Goal: Task Accomplishment & Management: Manage account settings

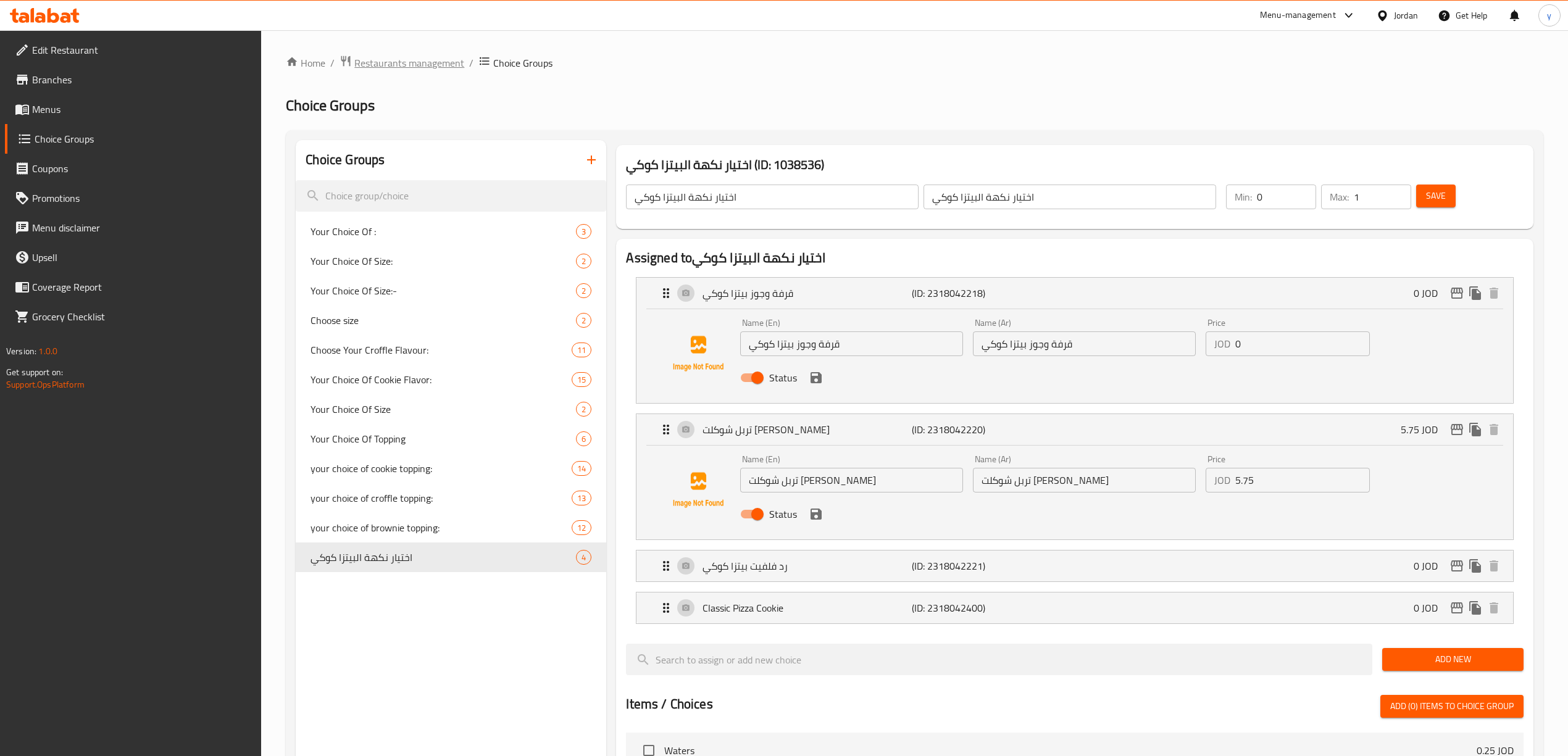
click at [408, 67] on span "Restaurants management" at bounding box center [409, 63] width 110 height 15
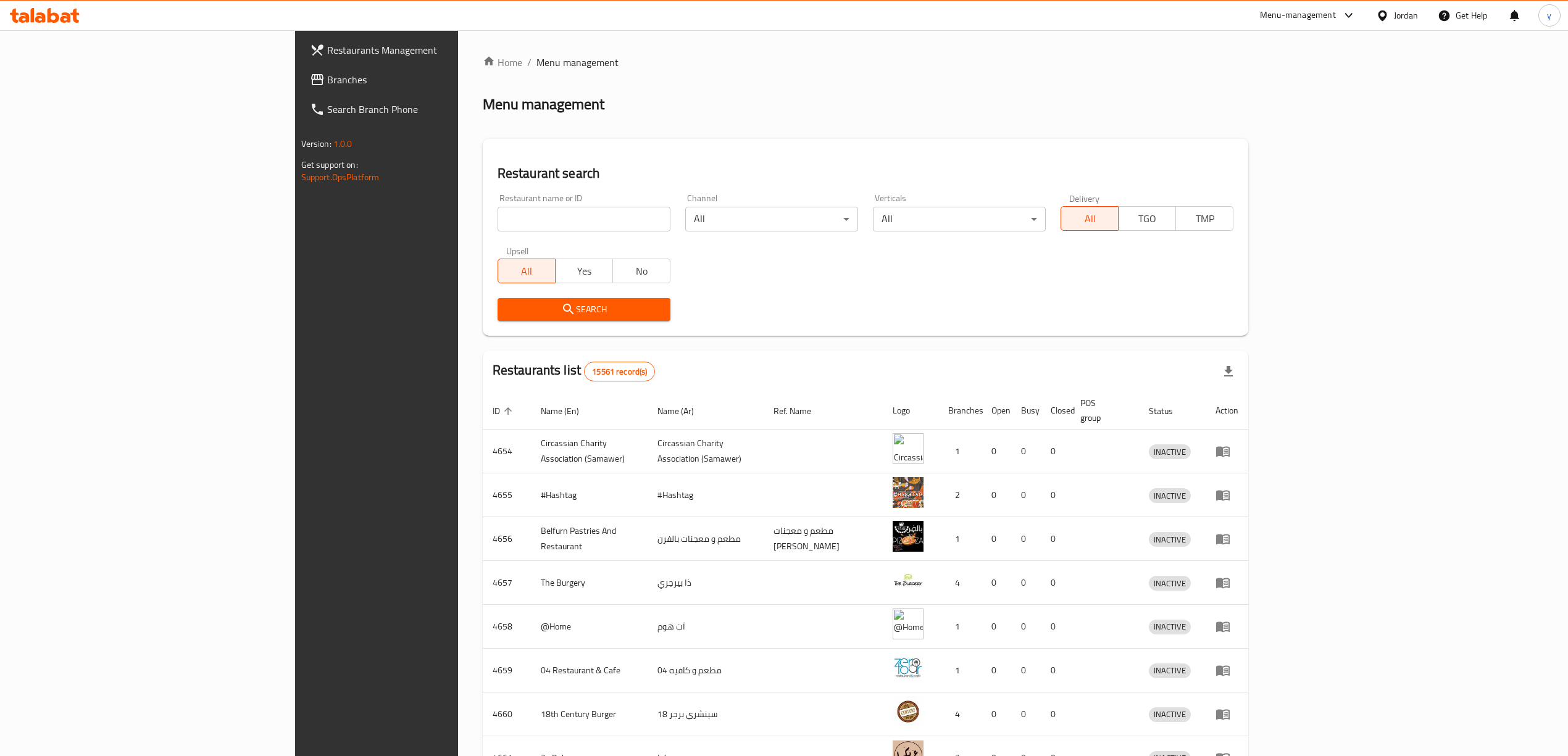
click at [327, 80] on span "Branches" at bounding box center [436, 80] width 219 height 15
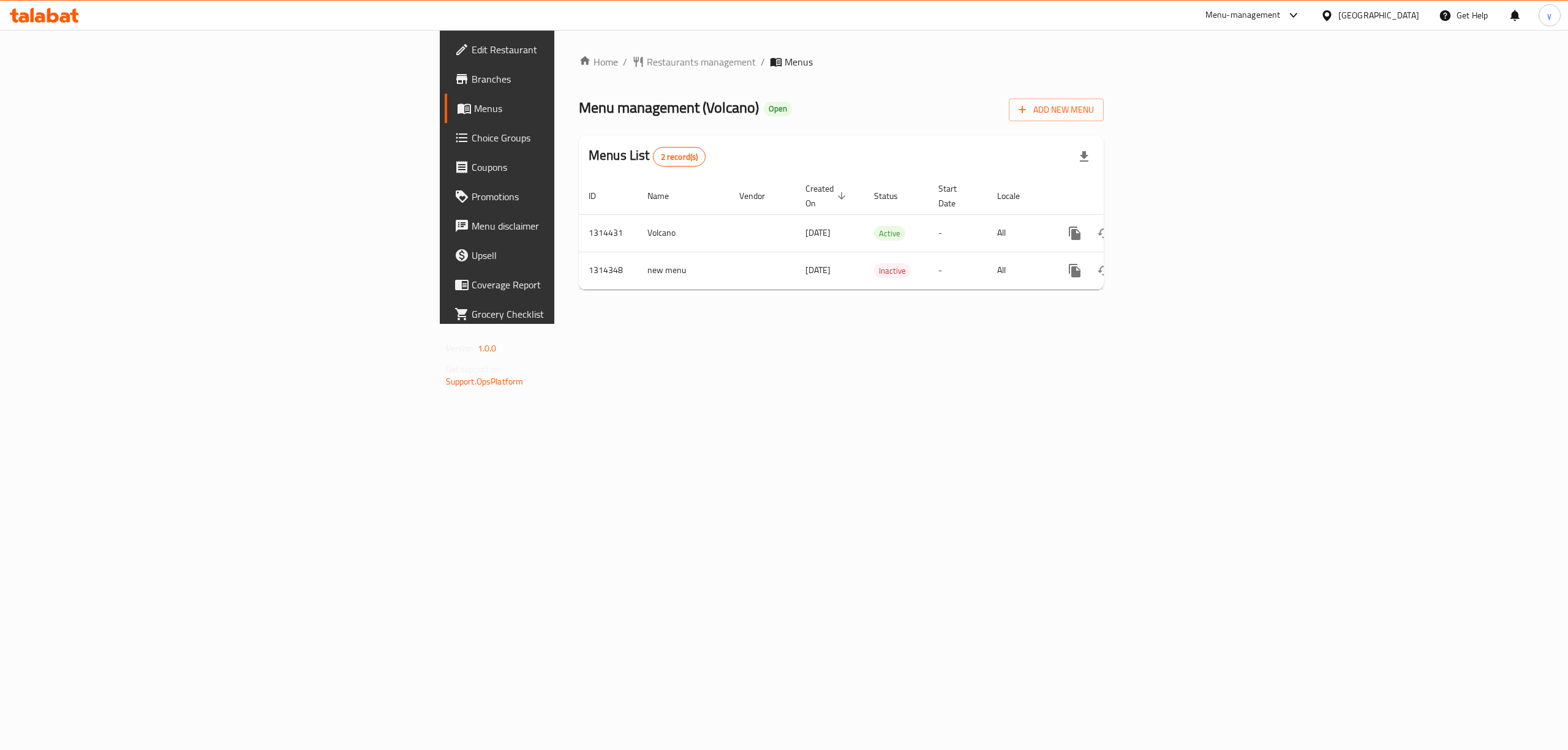
click at [471, 131] on span "Choice Groups" at bounding box center [581, 138] width 220 height 14
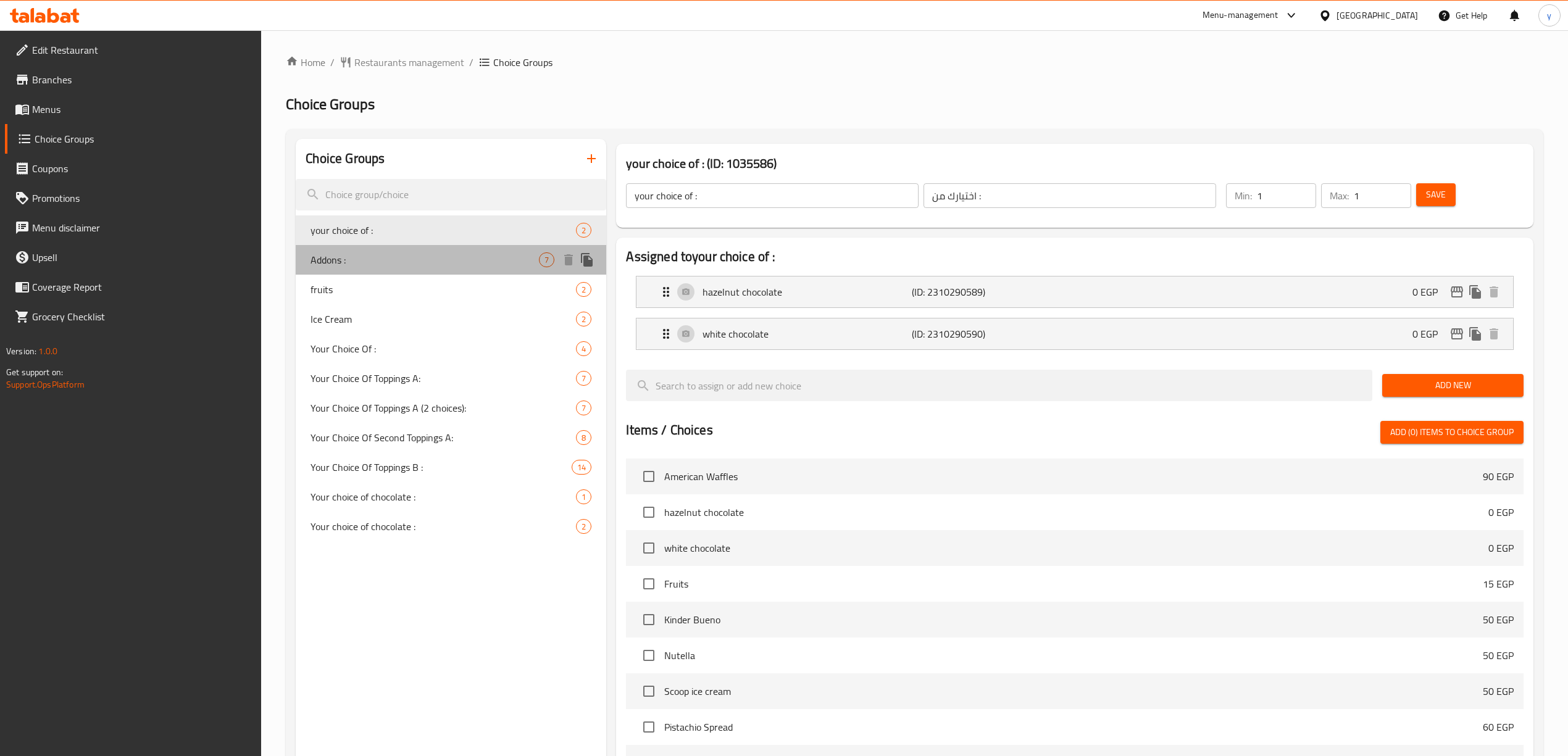
click at [397, 267] on span "Addons :" at bounding box center [424, 260] width 229 height 15
type input "Addons :"
type input "الإضافات"
type input "0"
type input "7"
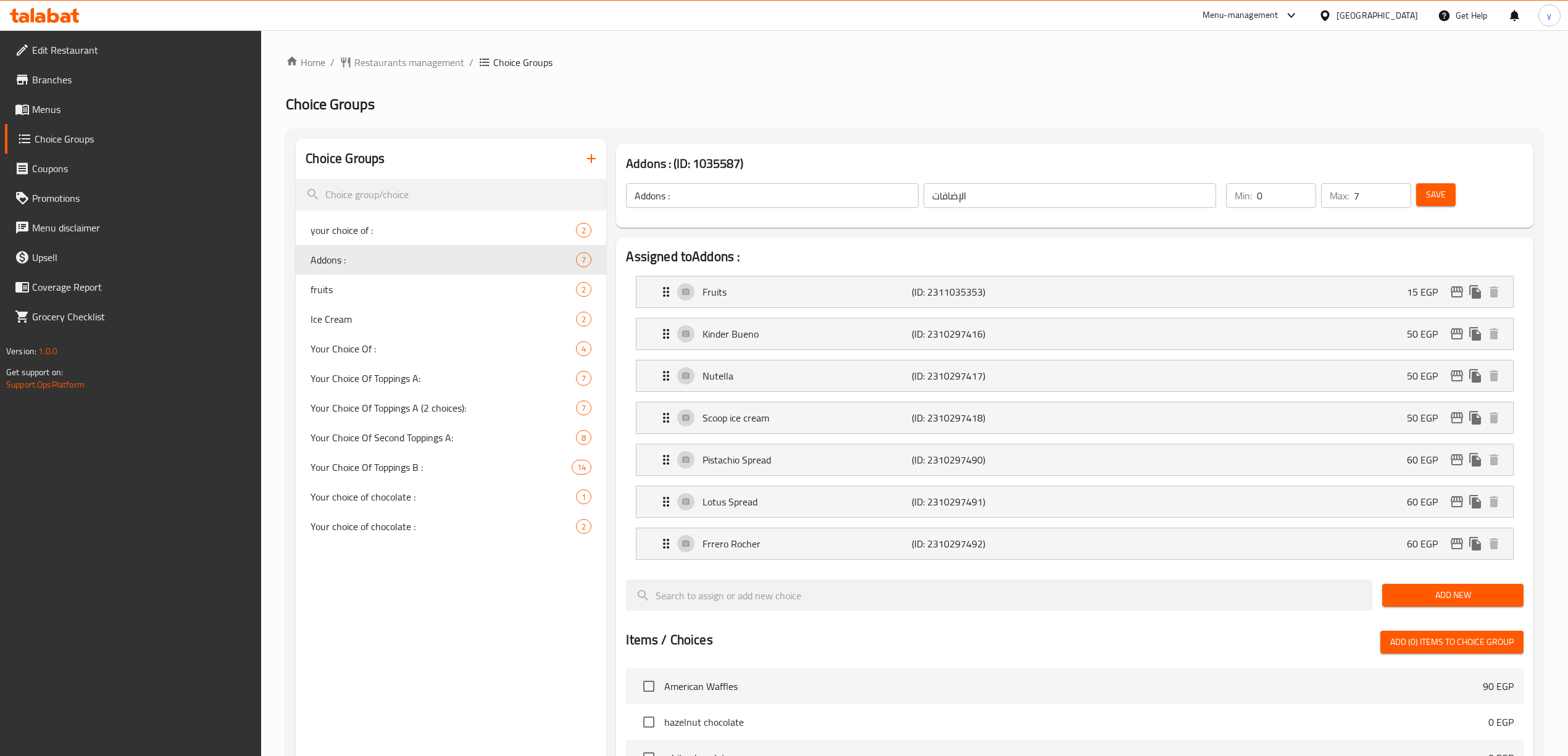
click at [845, 44] on div "Home / Restaurants management / Choice Groups Choice Groups Choice Groups your …" at bounding box center [914, 642] width 1307 height 1223
click at [364, 384] on span "Your Choice Of Toppings A:" at bounding box center [424, 378] width 229 height 15
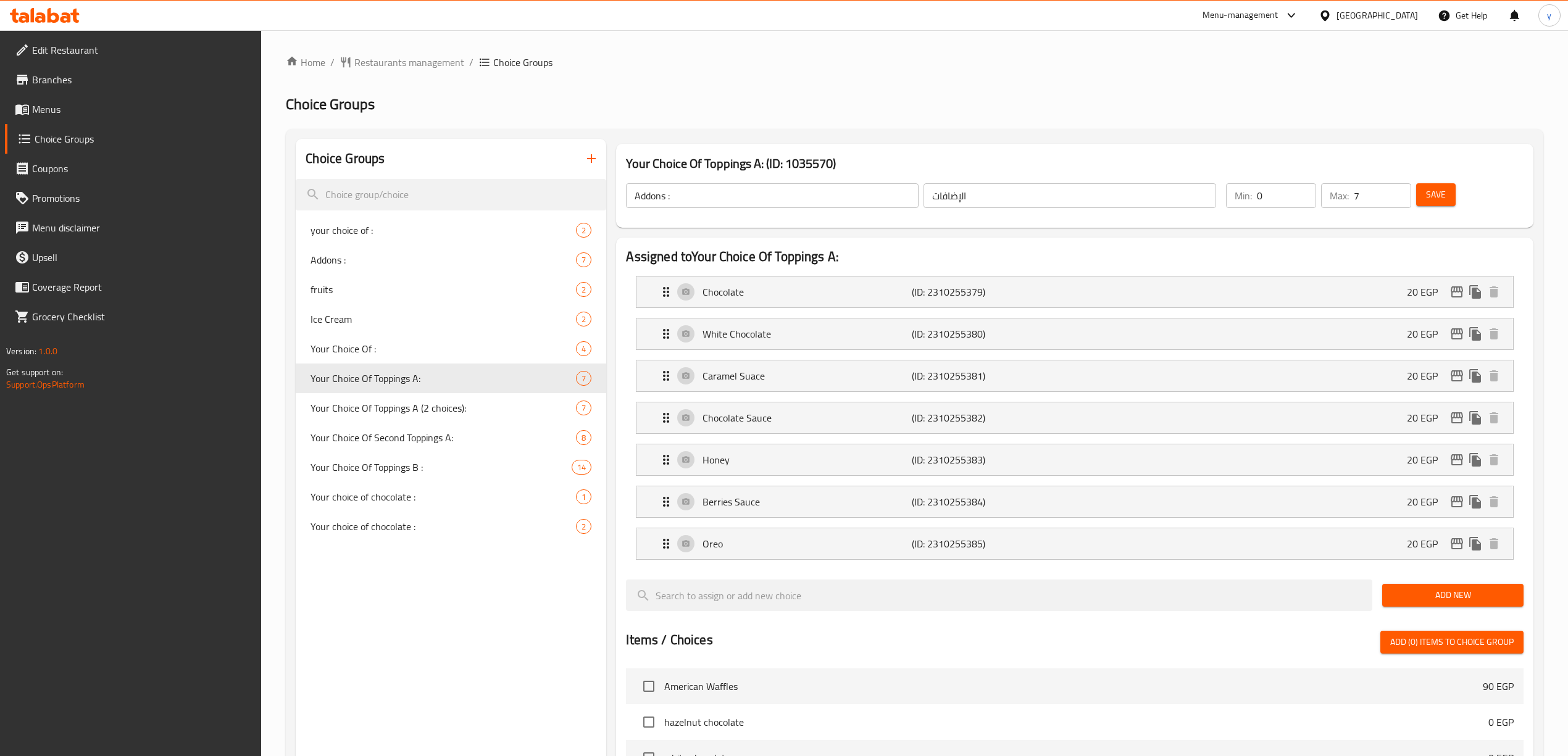
type input "Your Choice Of Toppings A:"
type input "اختيارك من اضافات أي :"
click at [819, 60] on ol "Home / Restaurants management / Choice Groups" at bounding box center [915, 62] width 1258 height 15
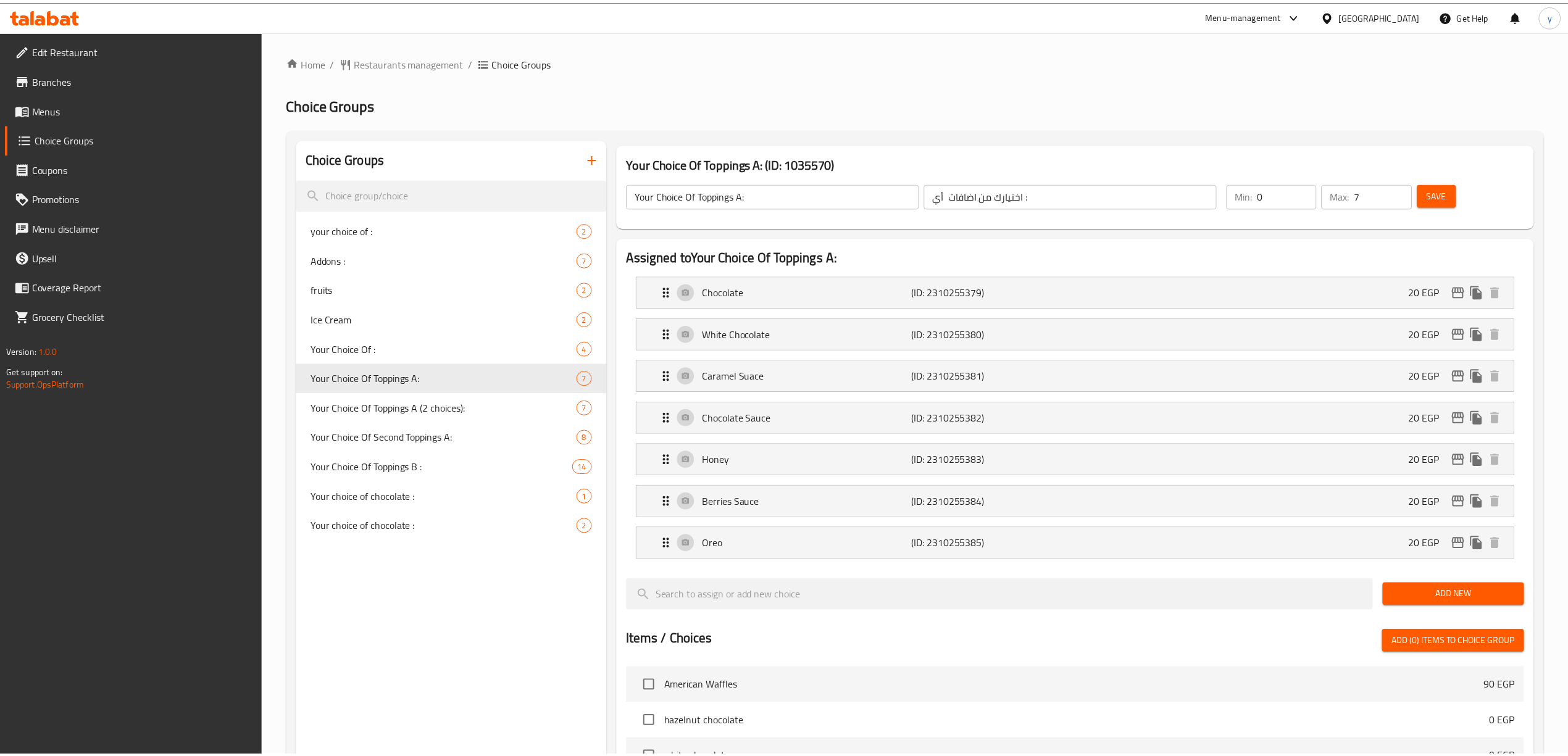
scroll to position [500, 0]
